Goal: Navigation & Orientation: Understand site structure

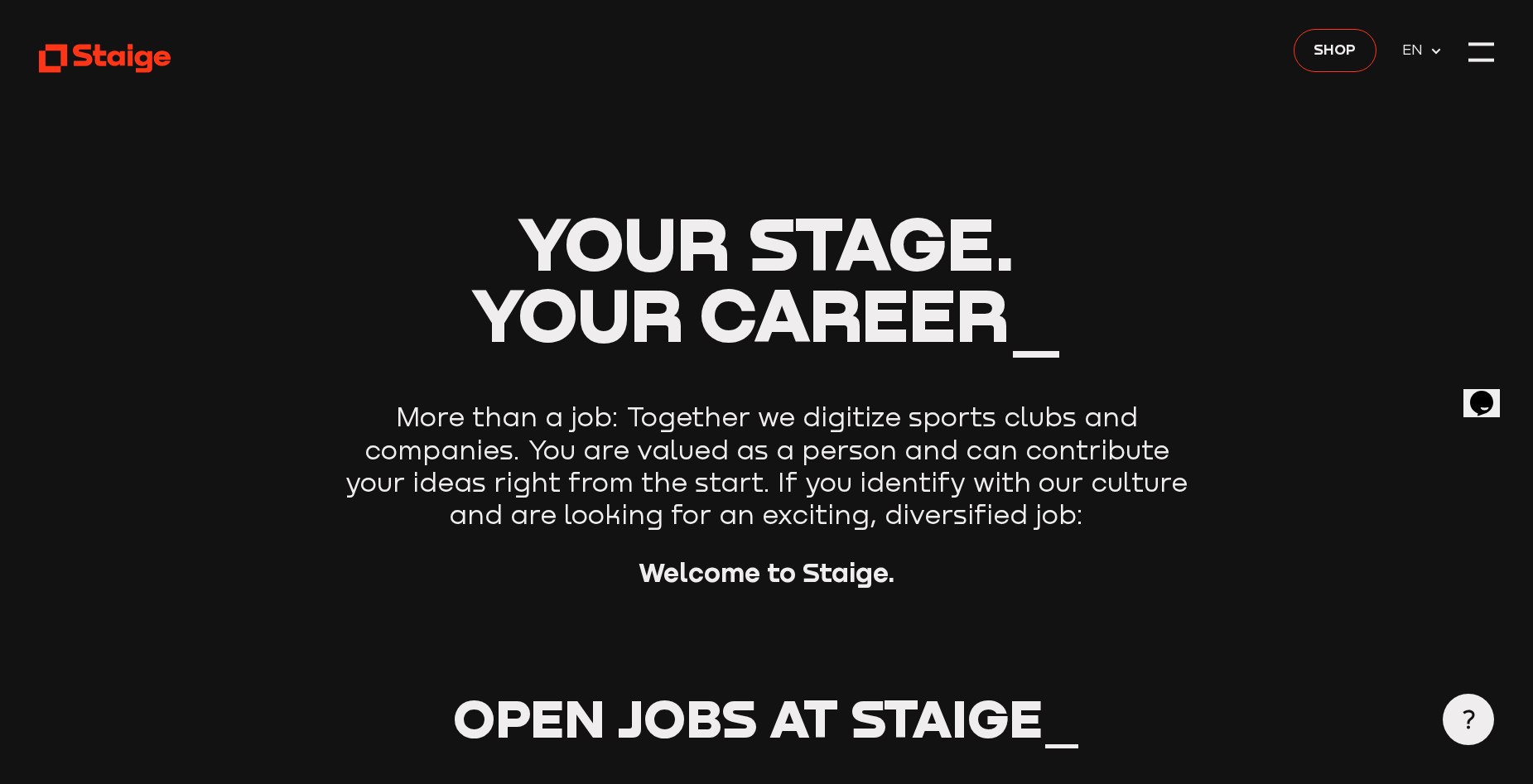
click at [1431, 52] on icon at bounding box center [1435, 51] width 13 height 13
click at [1211, 221] on h1 "Your stage. Your career_" at bounding box center [766, 278] width 1455 height 142
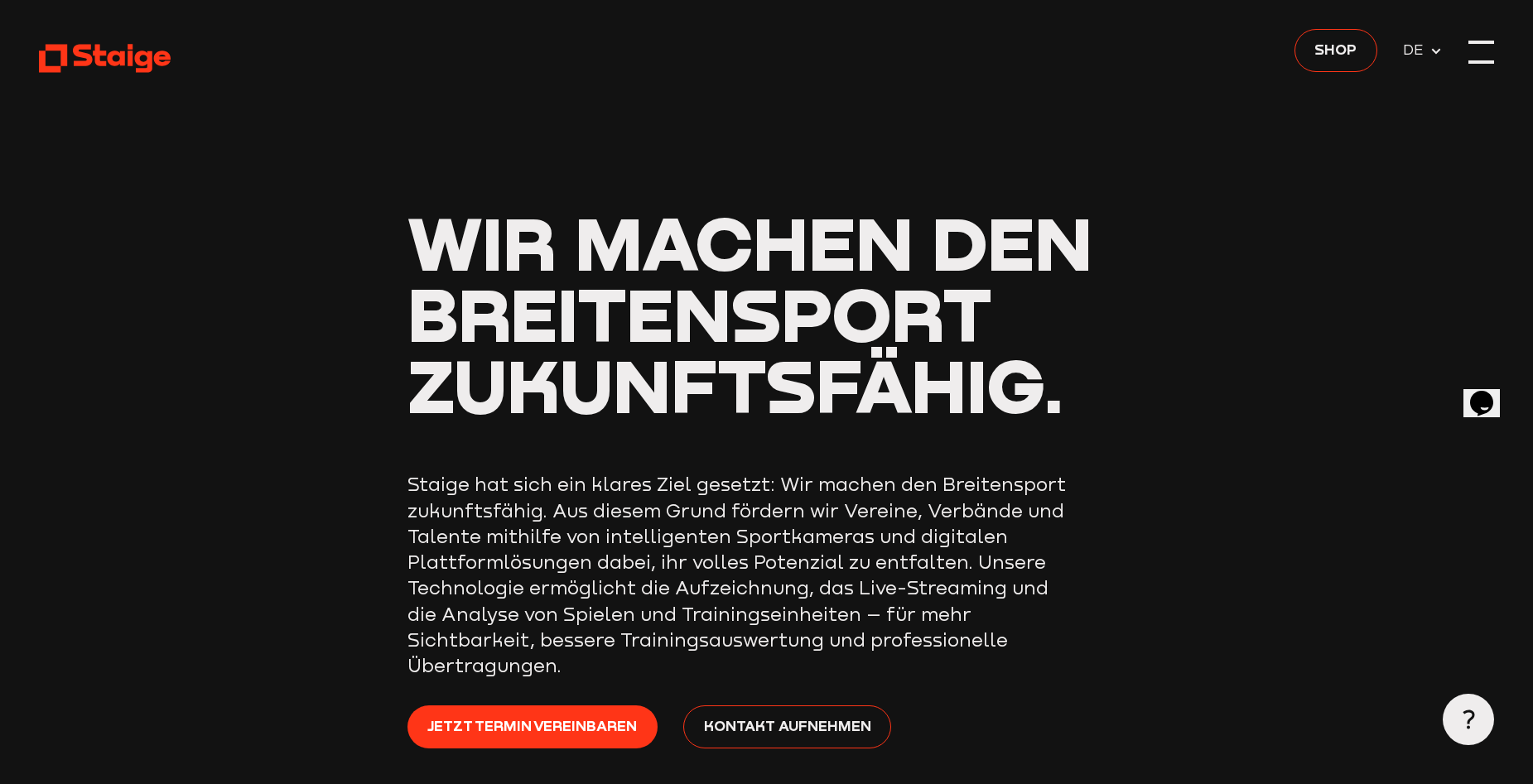
click at [1486, 47] on div at bounding box center [1481, 52] width 26 height 26
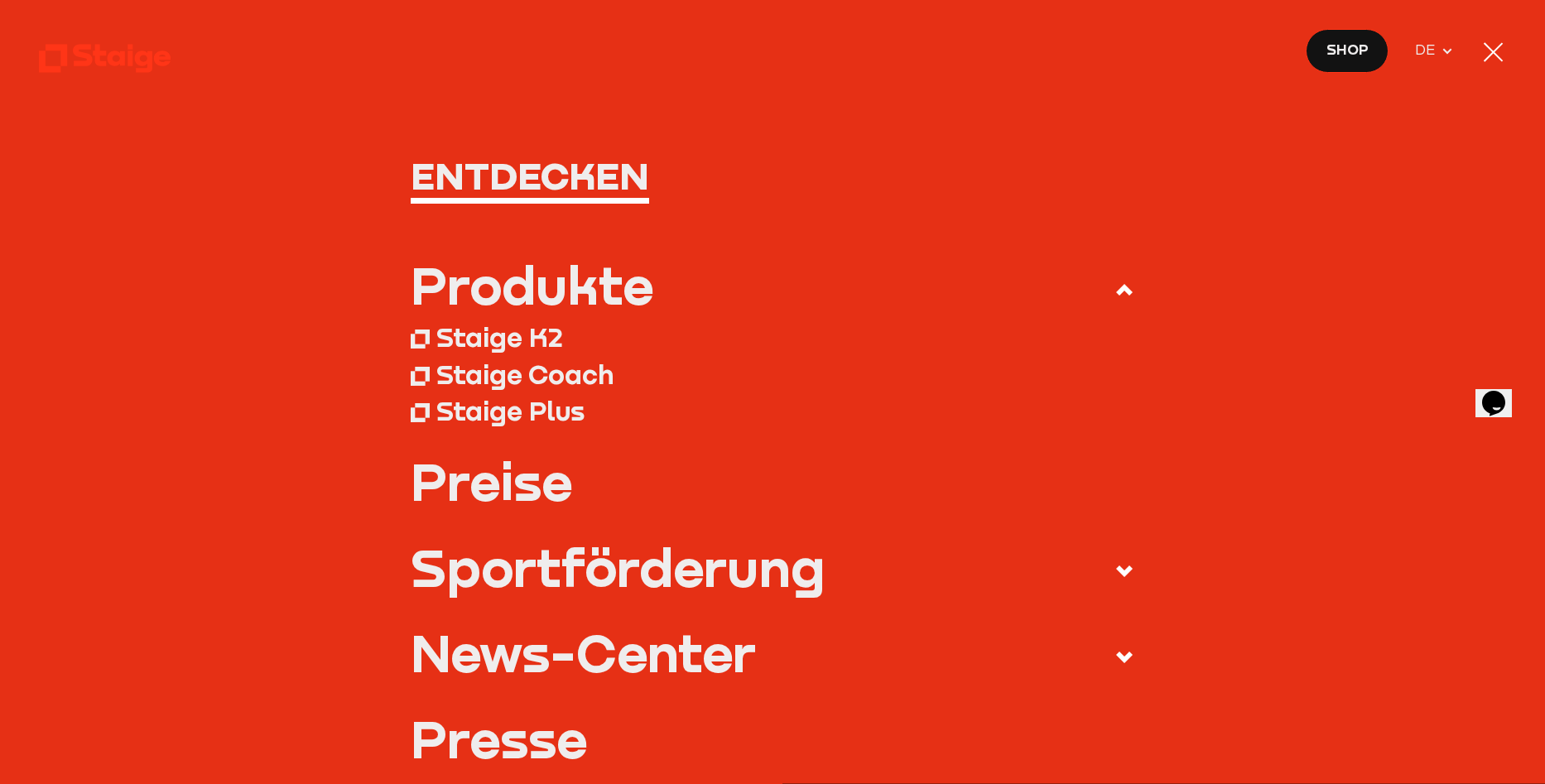
click at [513, 347] on div "Staige K2" at bounding box center [499, 337] width 126 height 32
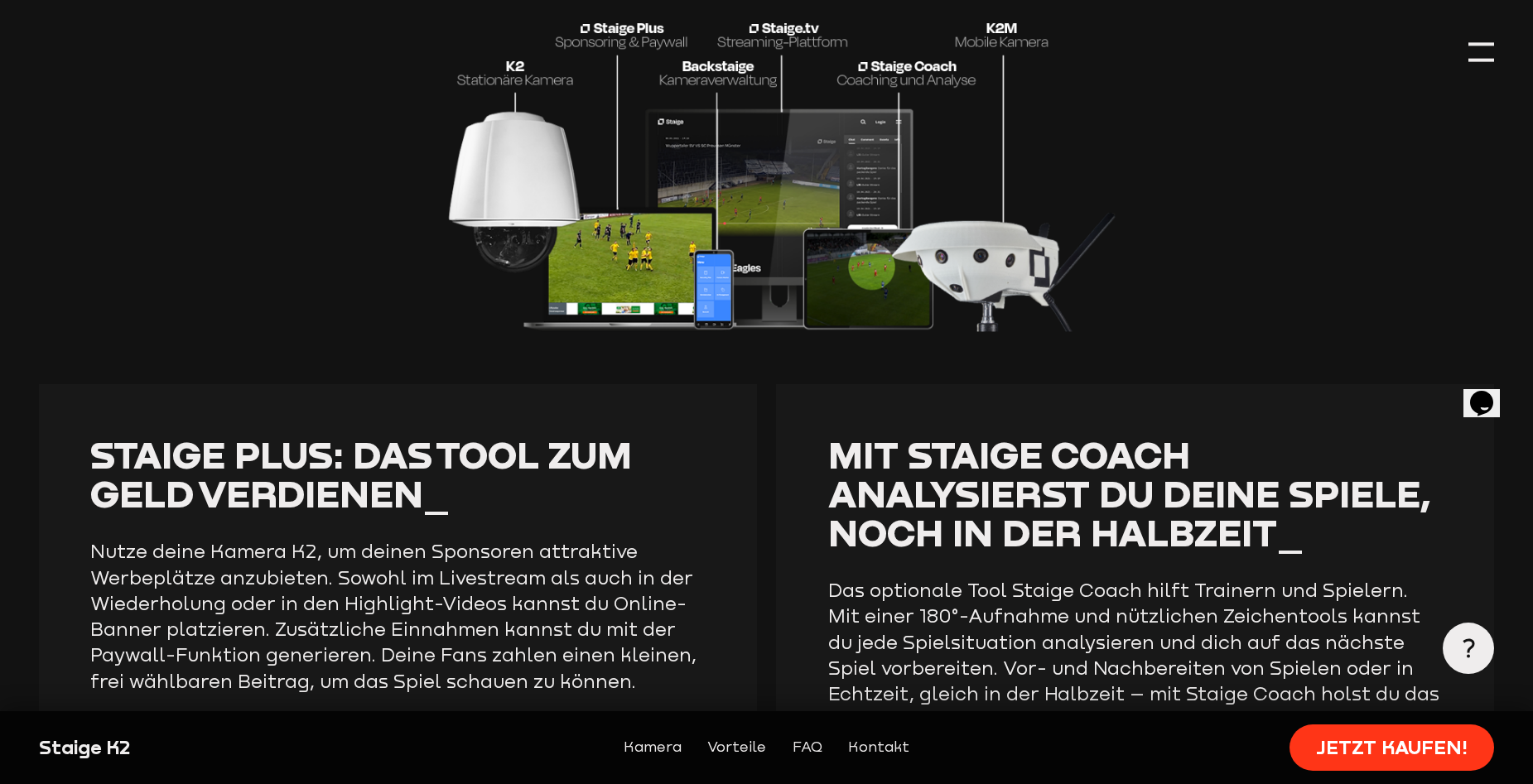
scroll to position [3890, 0]
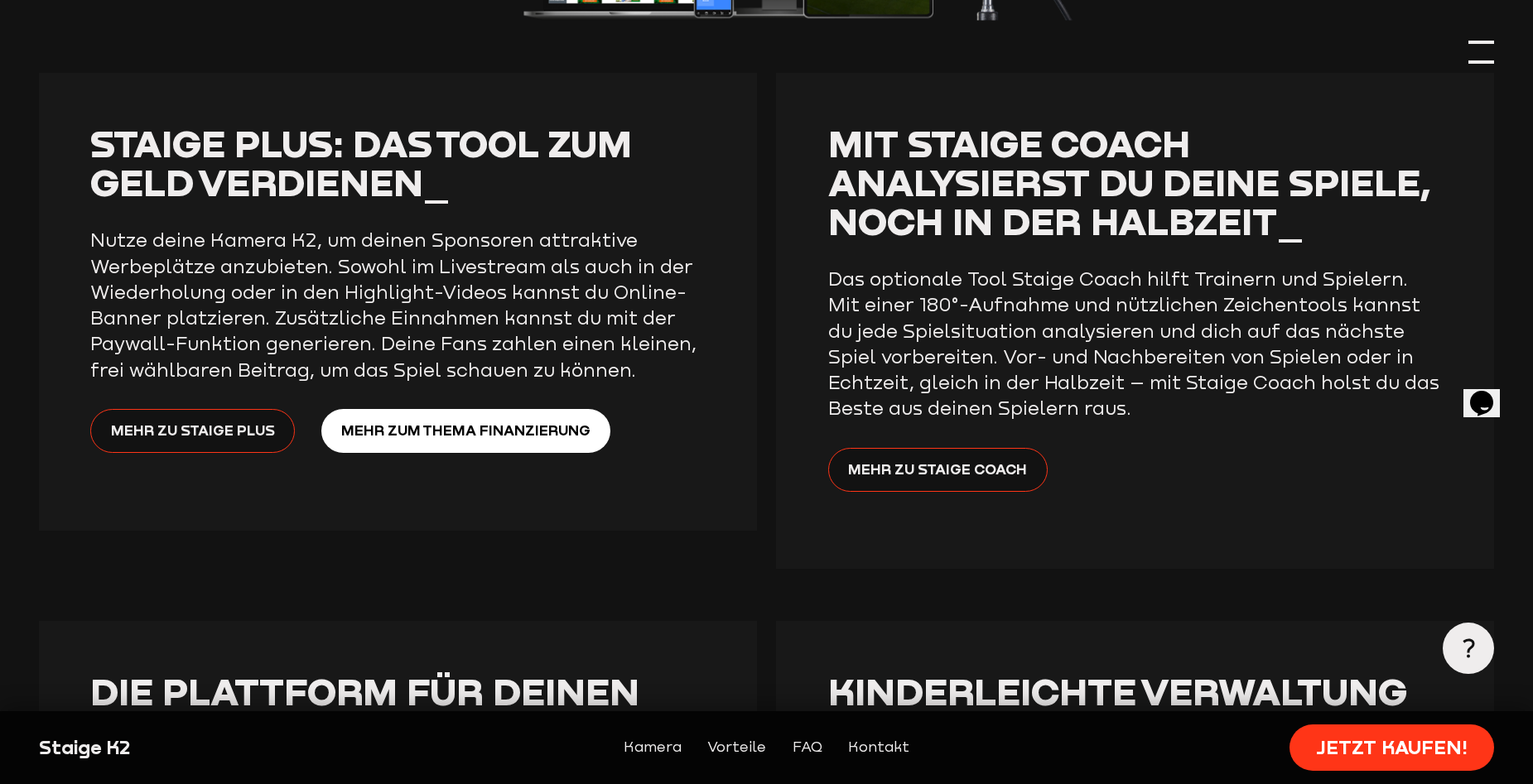
click at [1487, 57] on div at bounding box center [1481, 52] width 26 height 26
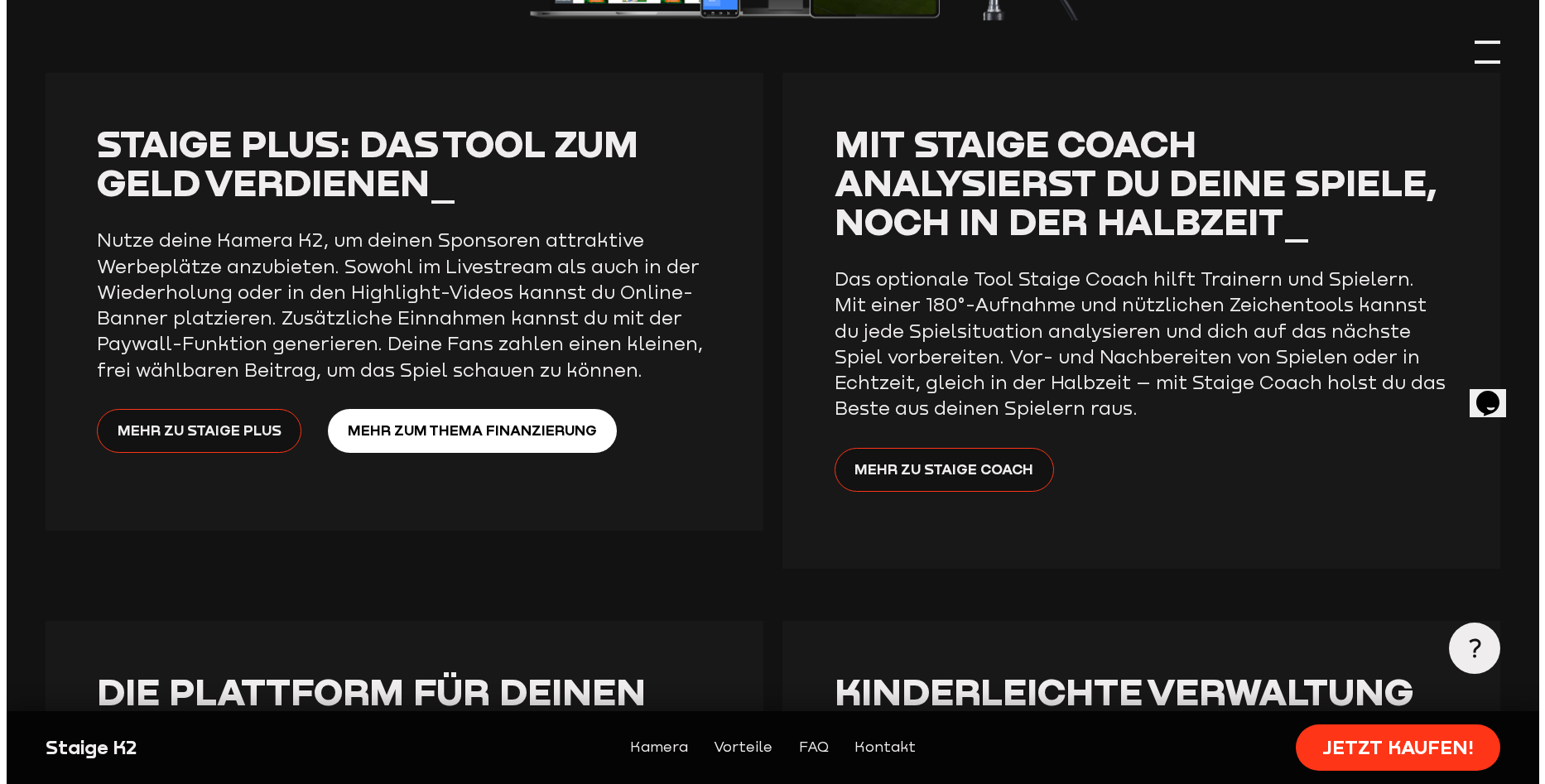
scroll to position [3764, 0]
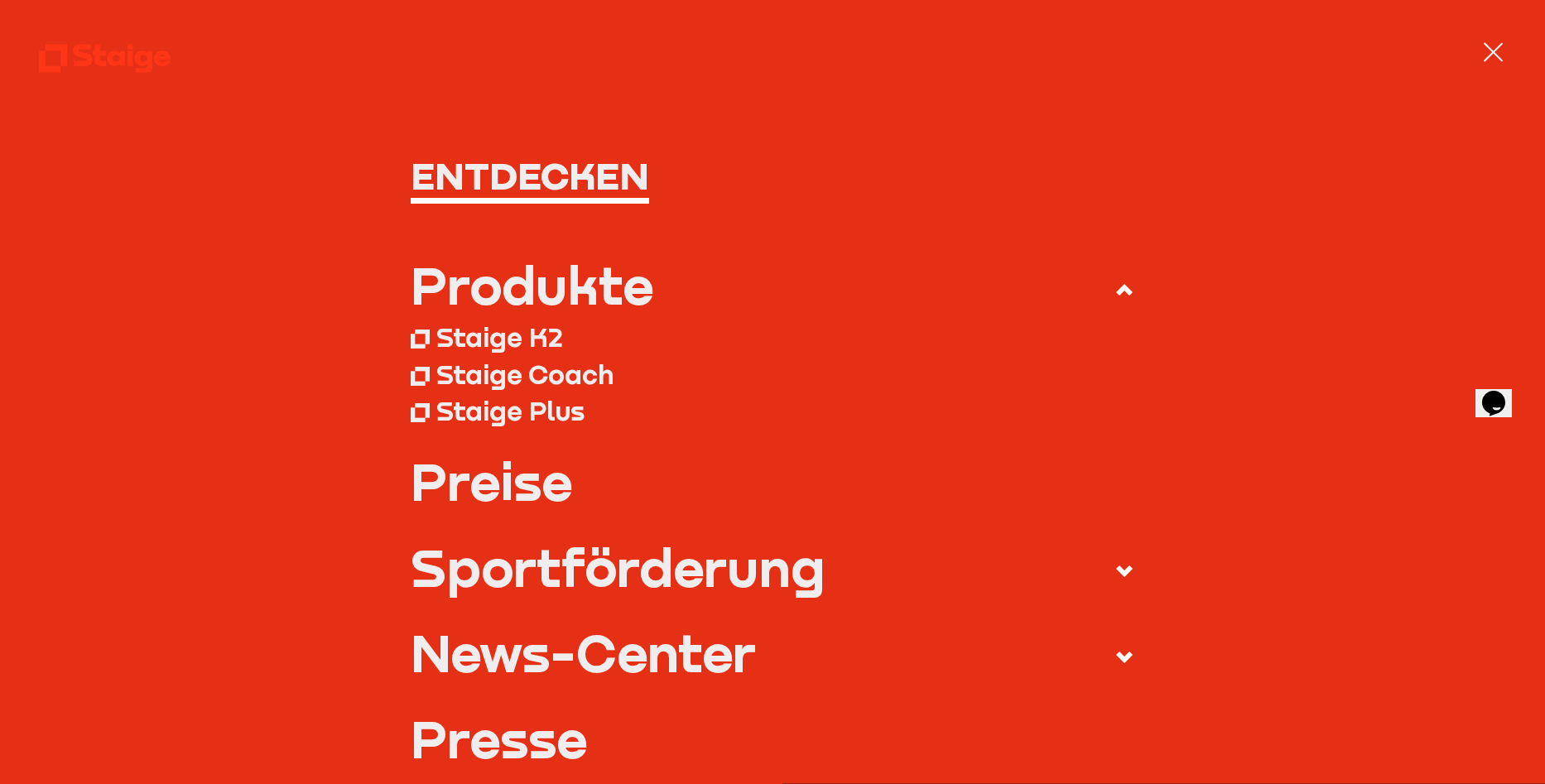
click at [506, 365] on div "Staige Coach" at bounding box center [525, 374] width 177 height 32
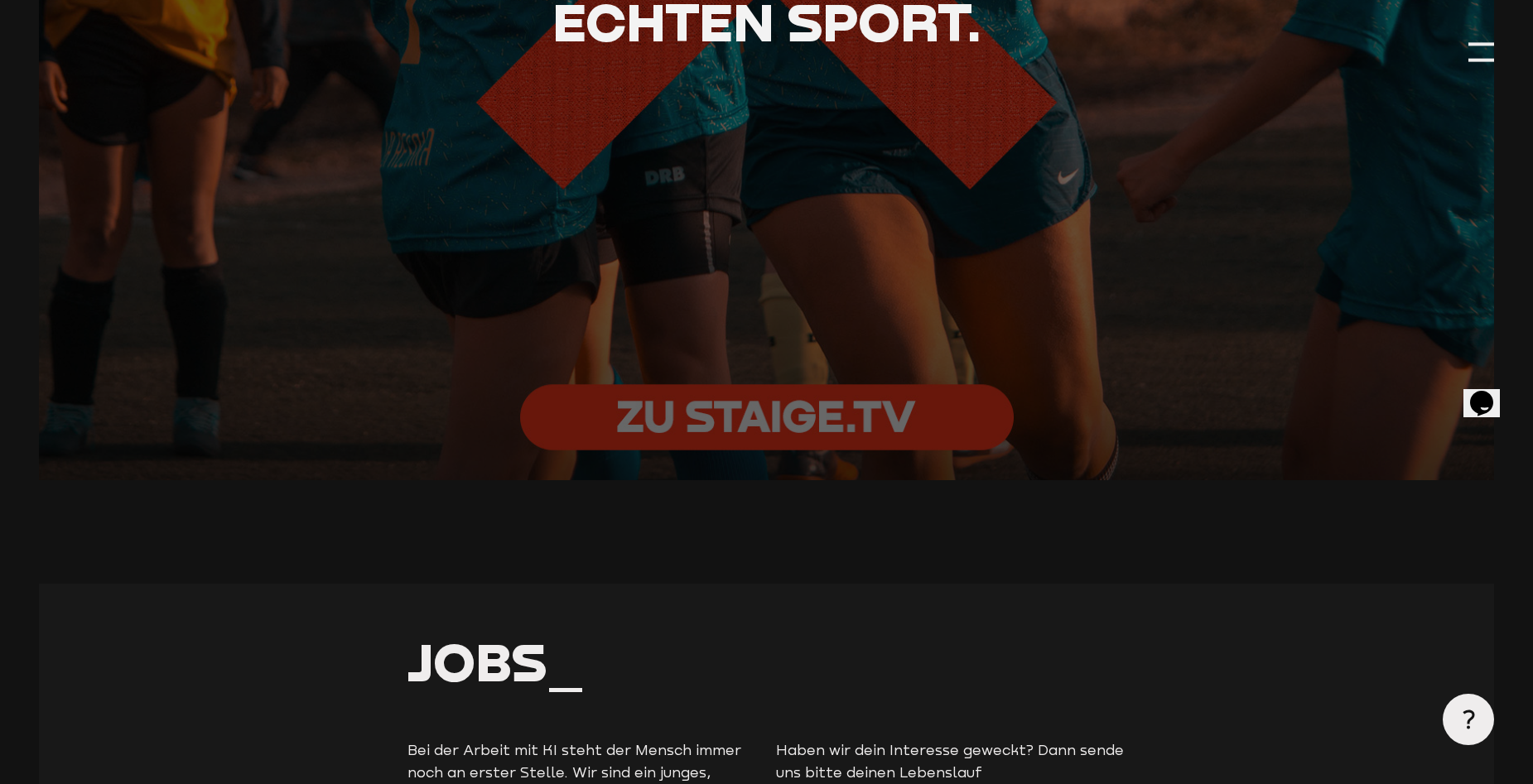
scroll to position [4138, 0]
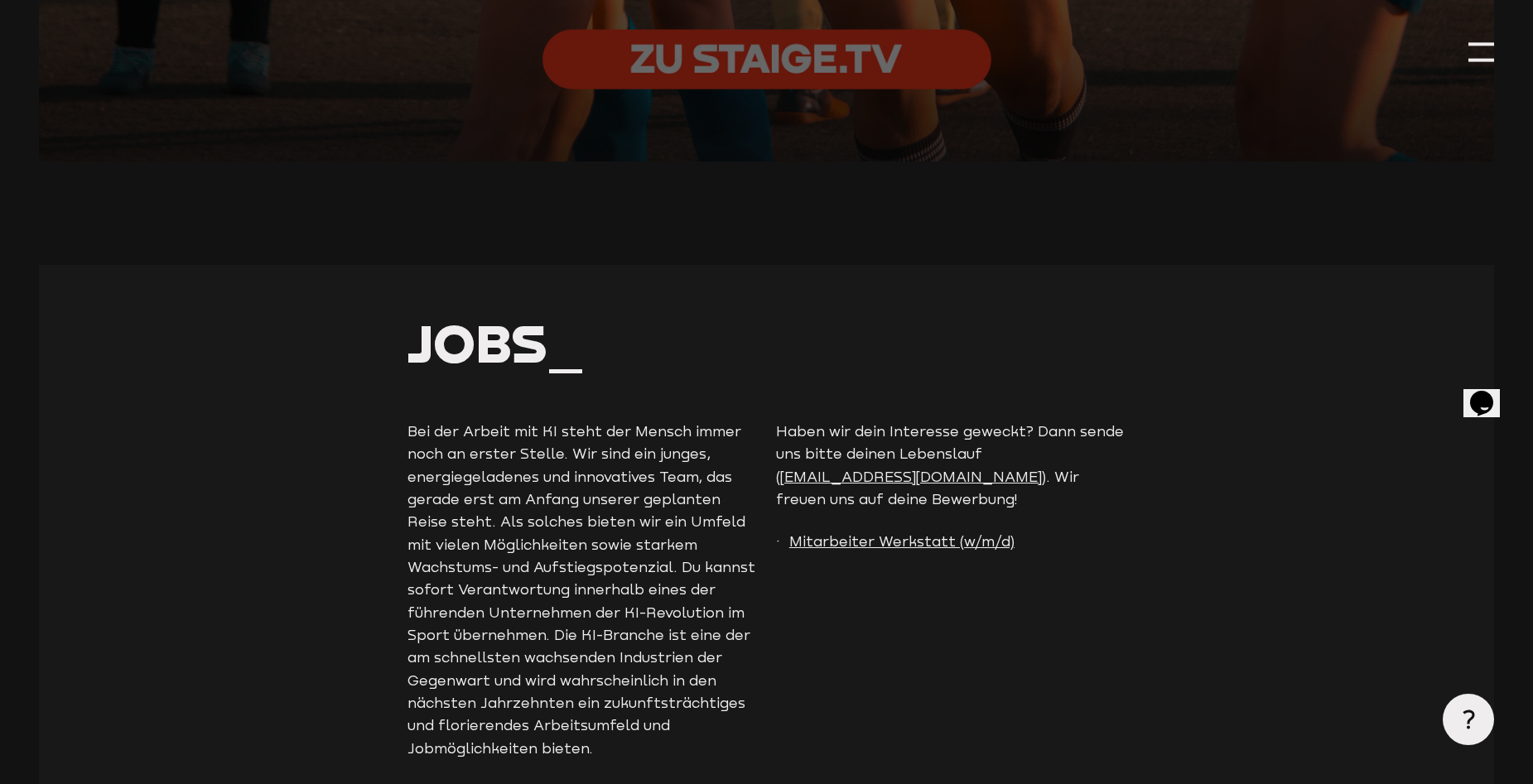
click at [1478, 390] on icon "$i18n('chat', 'chat_widget')" at bounding box center [1481, 402] width 23 height 25
click at [1487, 396] on icon "Close Chat This icon closes the chat window." at bounding box center [1478, 406] width 20 height 20
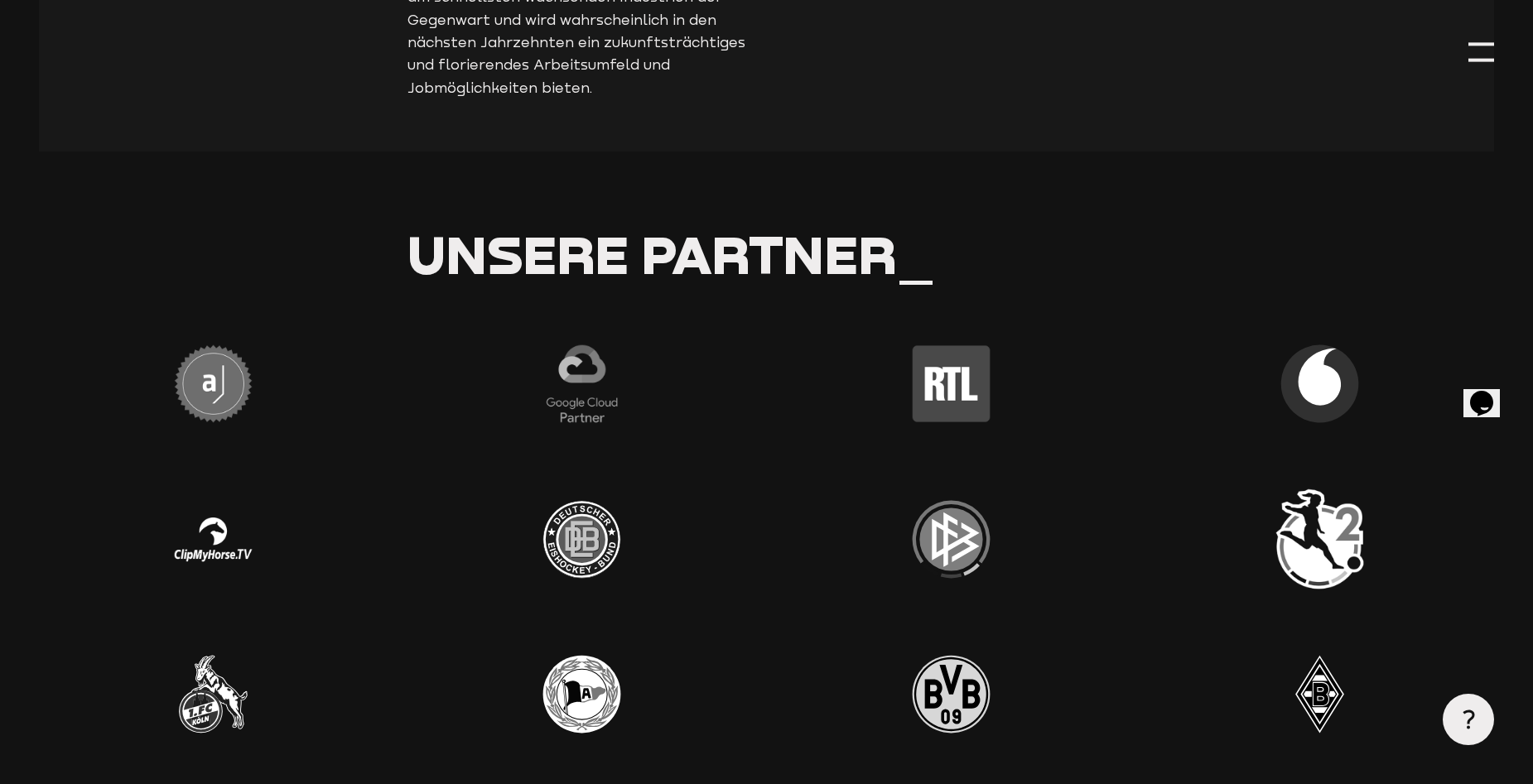
scroll to position [4793, 0]
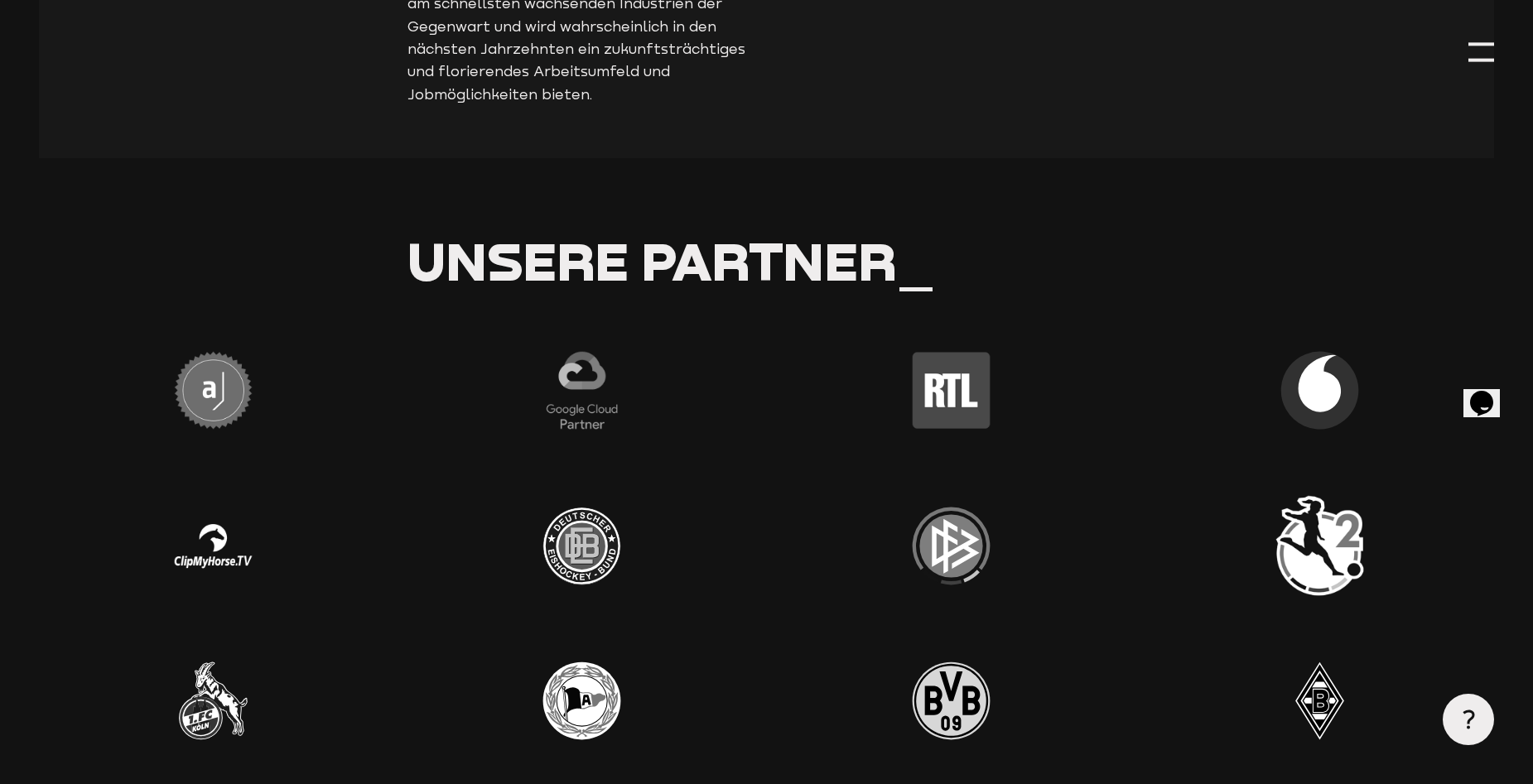
click at [1468, 53] on div at bounding box center [1481, 52] width 26 height 26
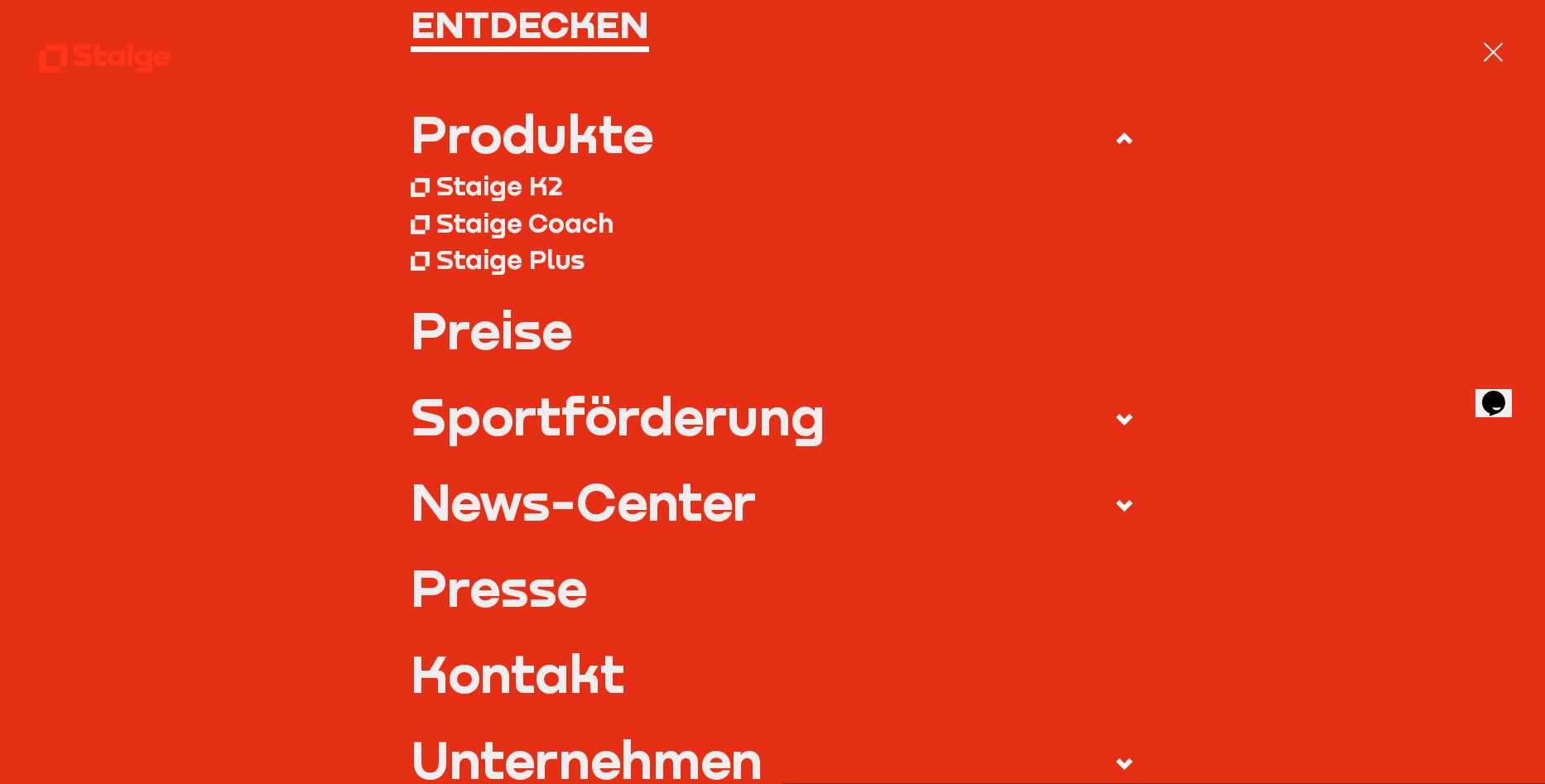
scroll to position [331, 0]
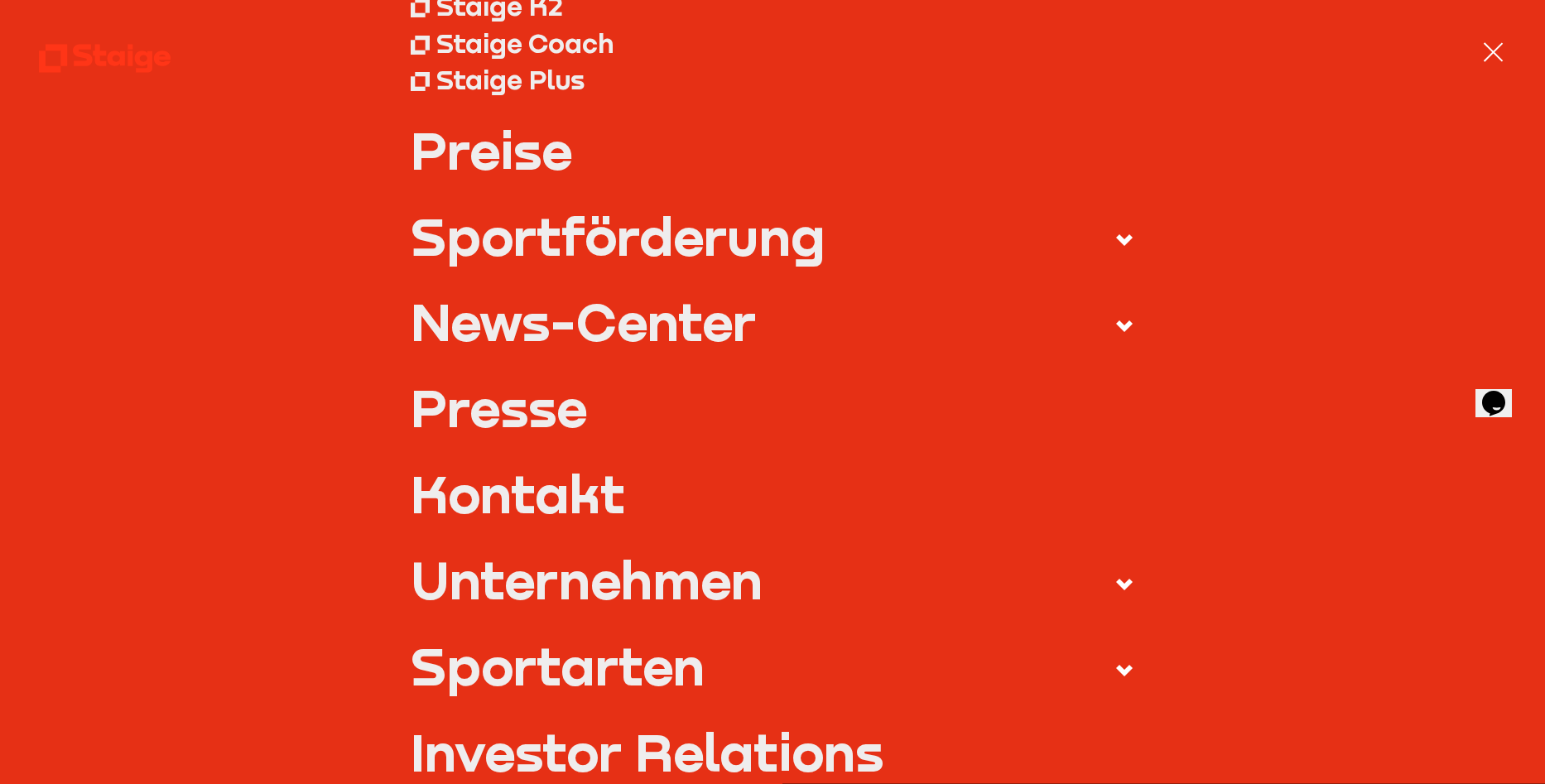
click at [854, 328] on label "News-Center" at bounding box center [772, 325] width 724 height 61
click at [0, 0] on input "News-Center" at bounding box center [0, 0] width 0 height 0
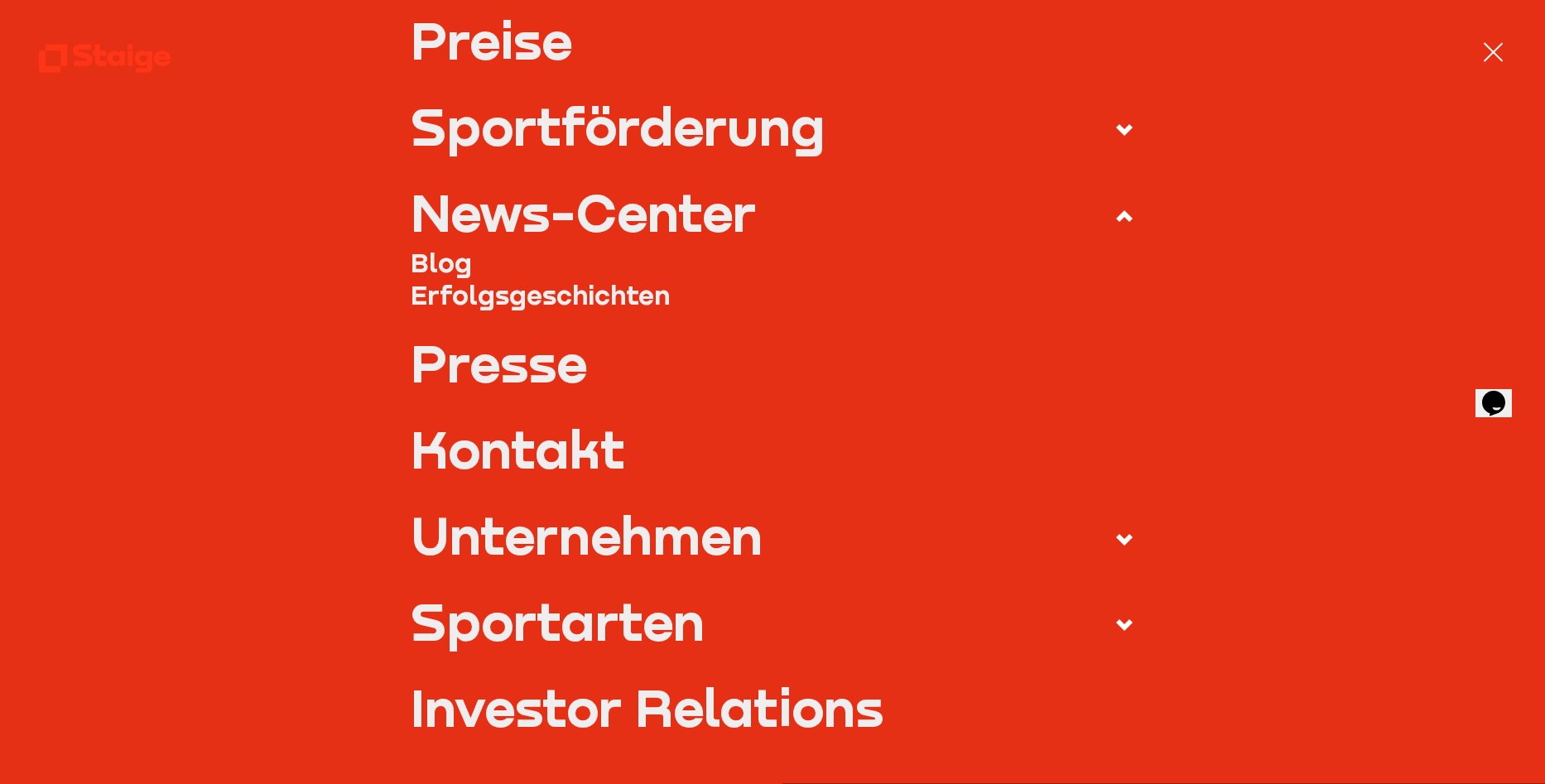
click at [737, 123] on div "Sportförderung" at bounding box center [618, 126] width 414 height 52
click at [0, 0] on input "Sportförderung" at bounding box center [0, 0] width 0 height 0
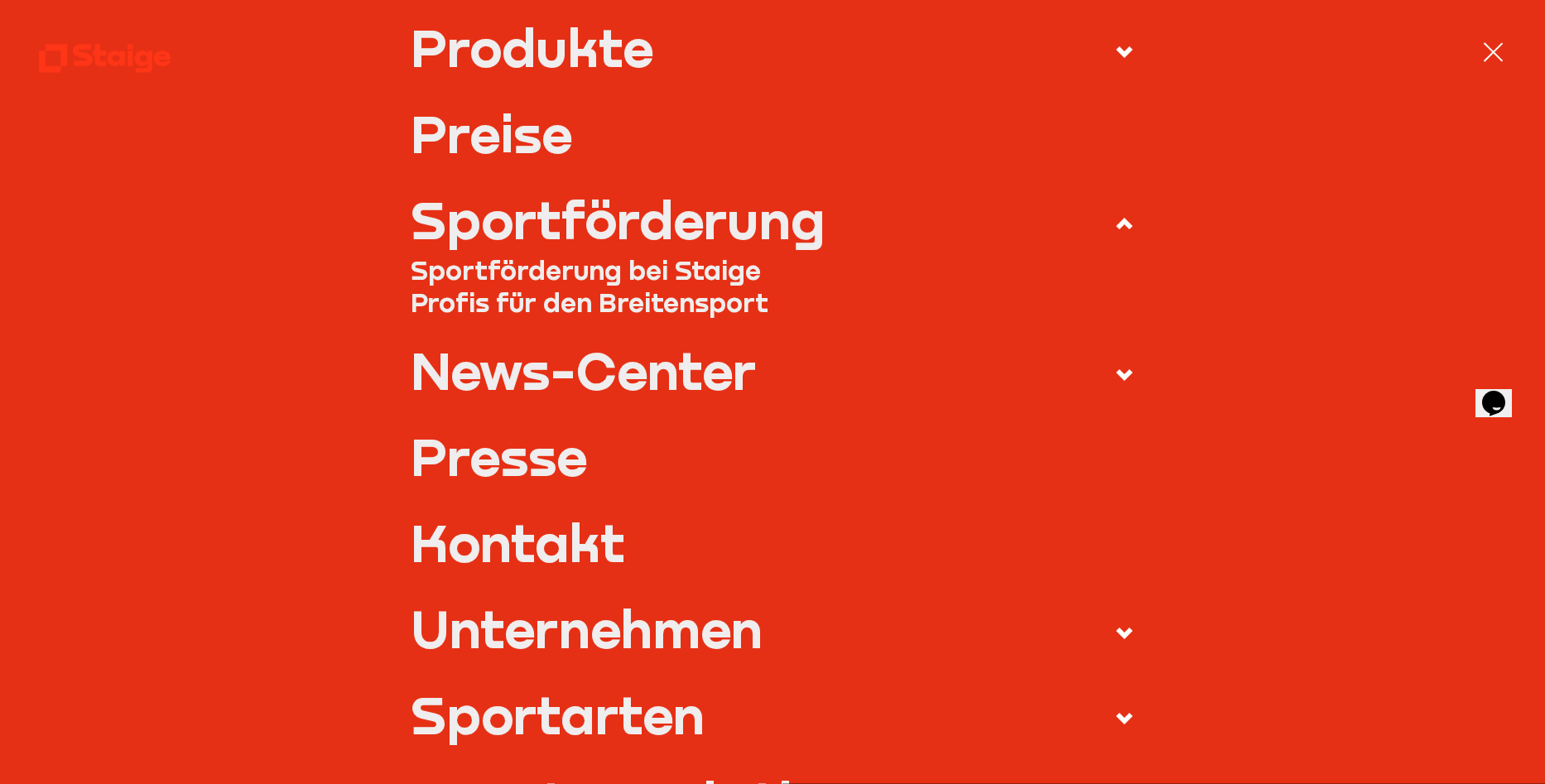
scroll to position [165, 0]
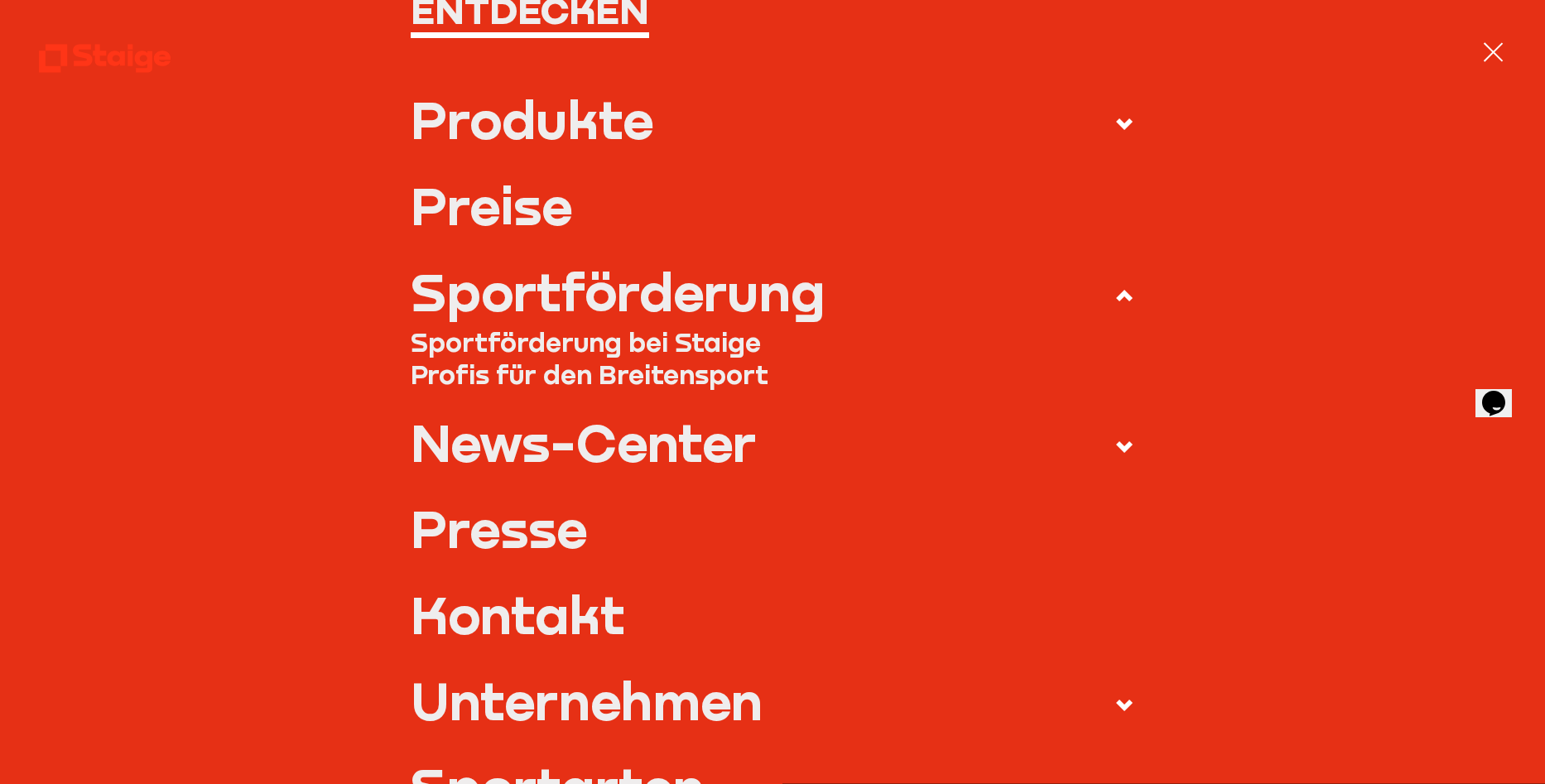
click at [586, 212] on link "Preise" at bounding box center [772, 206] width 724 height 52
